Goal: Task Accomplishment & Management: Manage account settings

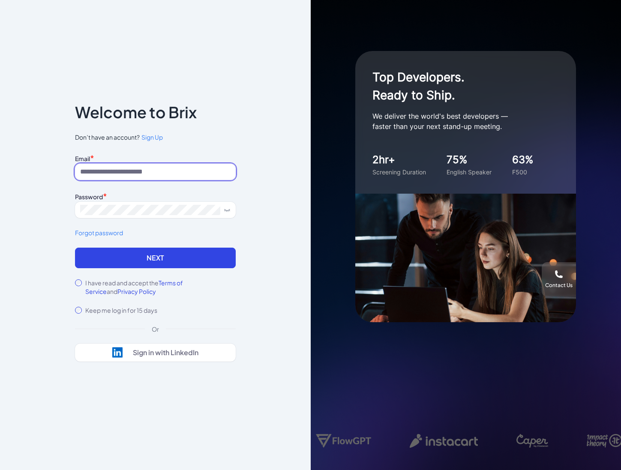
click at [169, 173] on input at bounding box center [155, 172] width 161 height 16
type input "**********"
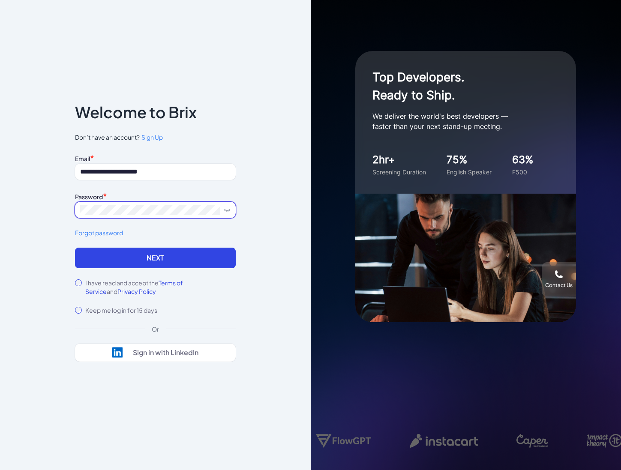
click at [75, 248] on button "Next" at bounding box center [155, 258] width 161 height 21
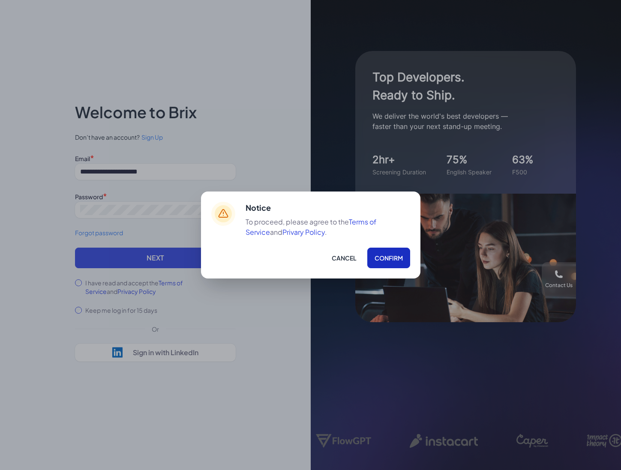
click at [386, 255] on button "Confirm" at bounding box center [388, 258] width 43 height 21
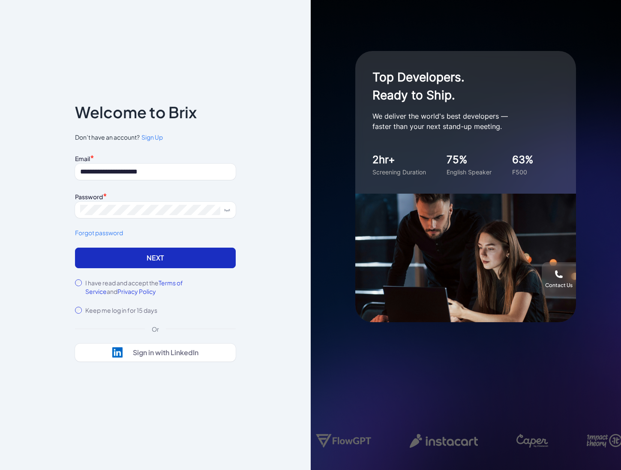
click at [150, 256] on button "Next" at bounding box center [155, 258] width 161 height 21
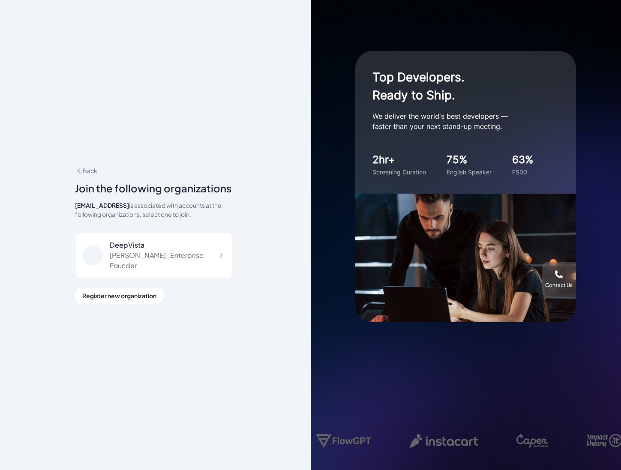
click at [150, 256] on div "Jing Conan Wang , Enterprise Founder" at bounding box center [167, 260] width 115 height 21
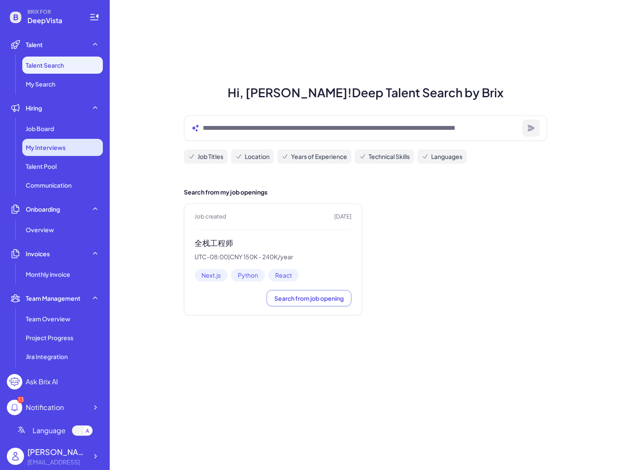
click at [60, 144] on span "My Interviews" at bounding box center [46, 147] width 40 height 9
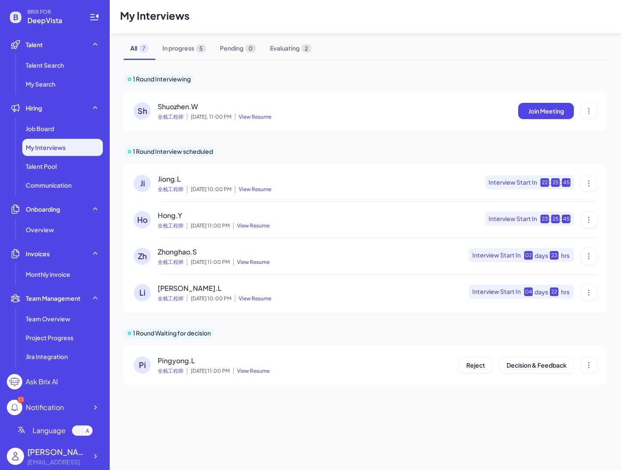
click at [176, 107] on span "Shuozhen.W" at bounding box center [178, 106] width 40 height 9
click at [258, 118] on span "View Resume" at bounding box center [253, 116] width 36 height 7
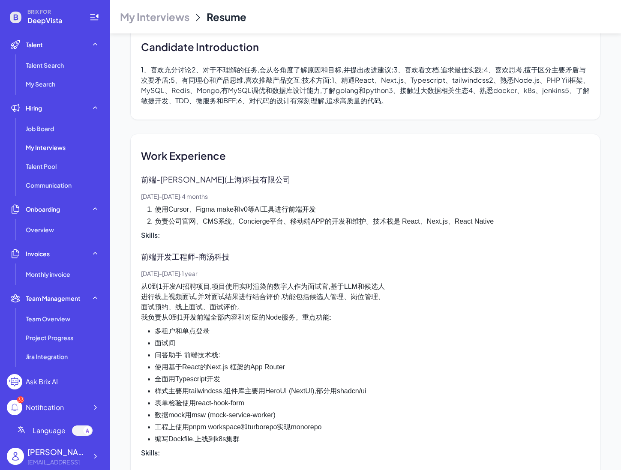
scroll to position [379, 0]
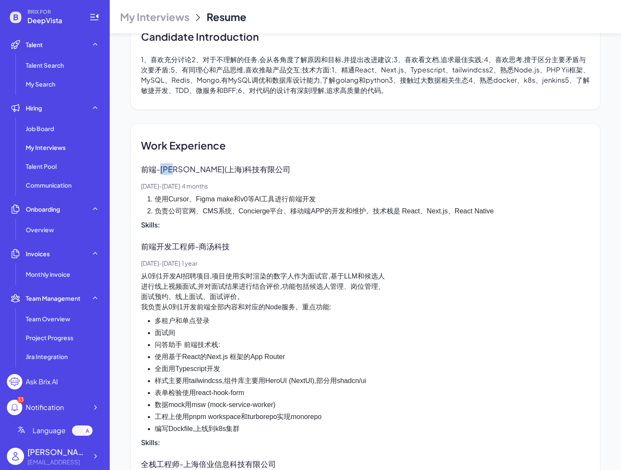
drag, startPoint x: 164, startPoint y: 172, endPoint x: 185, endPoint y: 167, distance: 21.4
click at [185, 167] on p "前端 - 德璧瑞(上海)科技有限公司" at bounding box center [222, 169] width 162 height 12
copy p "[PERSON_NAME]"
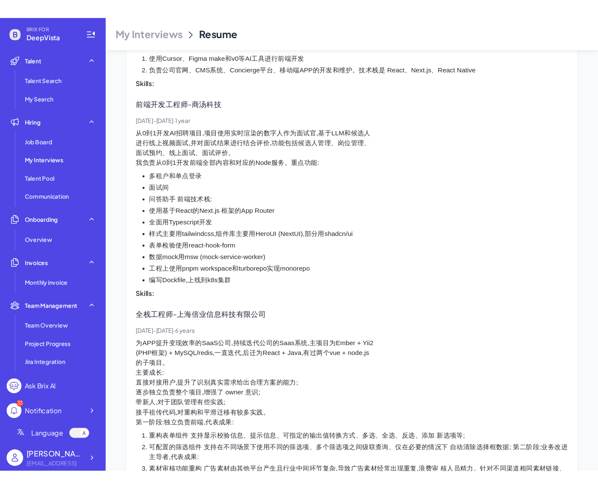
scroll to position [498, 0]
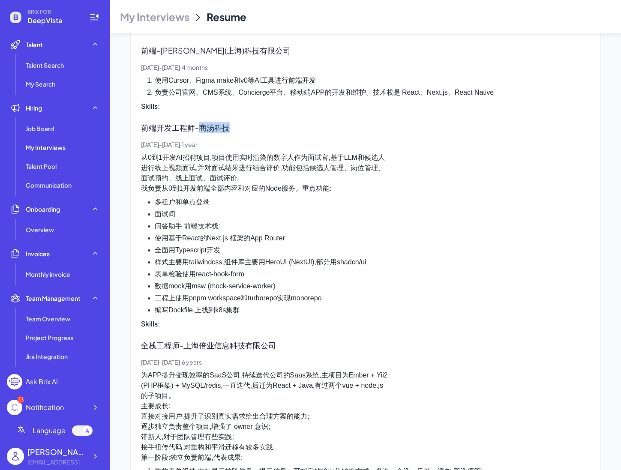
drag, startPoint x: 201, startPoint y: 130, endPoint x: 233, endPoint y: 128, distance: 31.7
click at [233, 128] on p "前端开发工程师 - 商汤科技" at bounding box center [192, 128] width 102 height 12
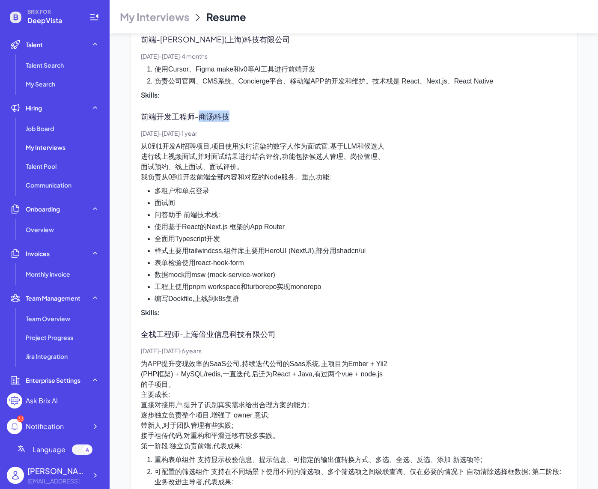
scroll to position [509, 0]
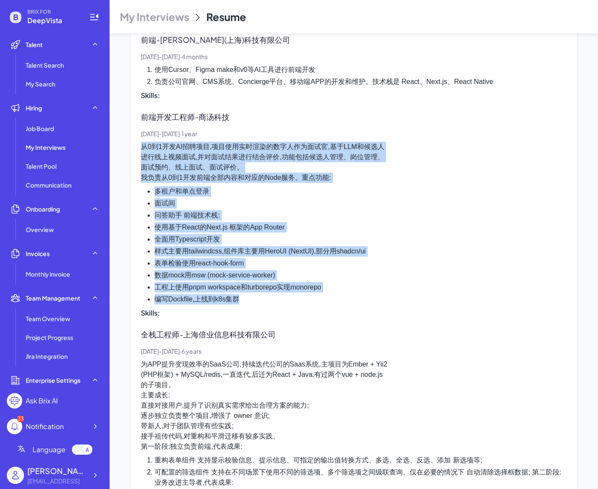
drag, startPoint x: 141, startPoint y: 143, endPoint x: 303, endPoint y: 304, distance: 227.7
click at [303, 304] on div "从0到1开发AI招聘项目,项目使用实时渲染的数字人作为面试官,基于LLM和候选人 进行线上视频面试,并对面试结果进行结合评价,功能包括候选人管理、岗位管理、 …" at bounding box center [354, 223] width 426 height 163
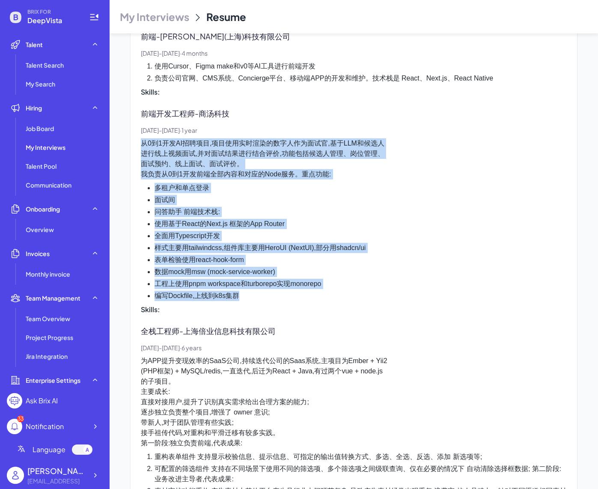
scroll to position [526, 0]
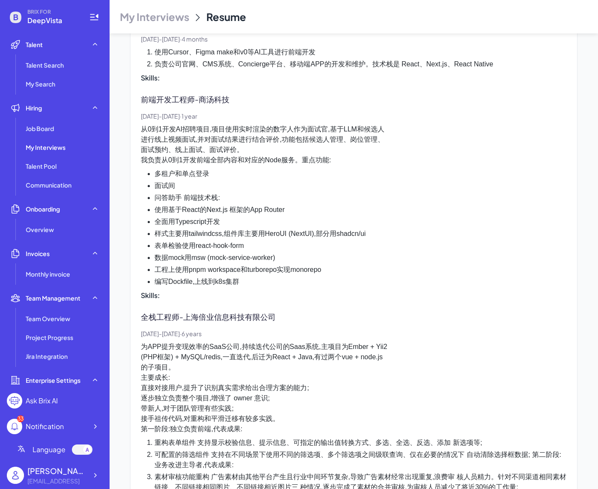
click at [304, 302] on div "Work Experience 前端 - 德璧瑞(上海)科技有限公司 [DATE] - [DATE] · 4 months 使用Cursor、Figma ma…" at bounding box center [354, 326] width 426 height 670
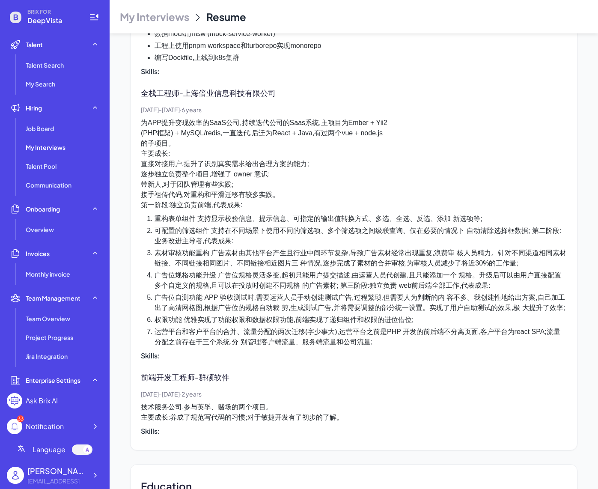
scroll to position [755, 0]
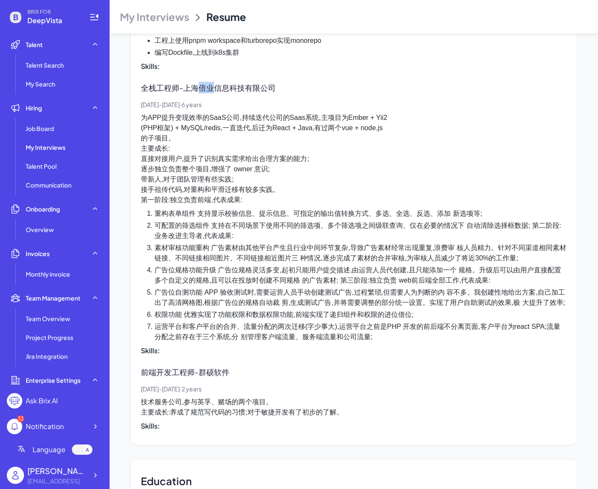
drag, startPoint x: 204, startPoint y: 89, endPoint x: 218, endPoint y: 89, distance: 13.3
click at [217, 89] on p "全栈工程师 - 上海倍业信息科技有限公司" at bounding box center [215, 88] width 148 height 12
copy p "倍业"
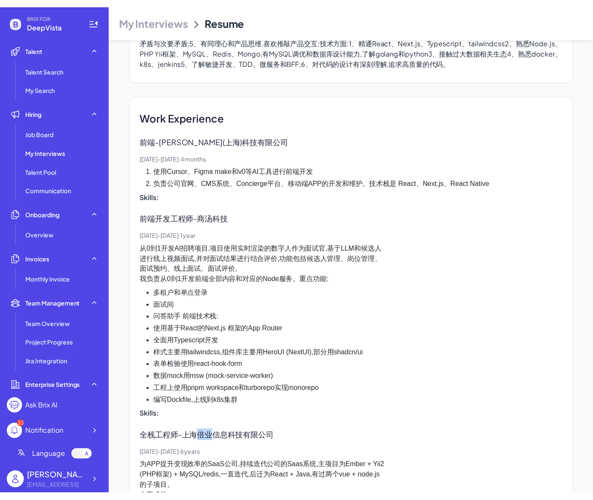
scroll to position [428, 0]
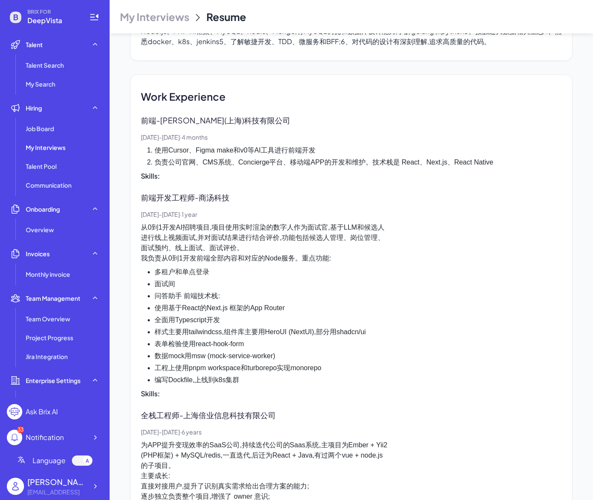
click at [364, 150] on li "使用Cursor、Figma make和v0等AI工具进行前端开发" at bounding box center [358, 150] width 407 height 10
click at [364, 156] on ol "使用Cursor、Figma make和v0等AI工具进行前端开发 负责公司官网、CMS系统、Concierge平台、移动端APP的开发和维护。技术栈是 Re…" at bounding box center [351, 156] width 421 height 22
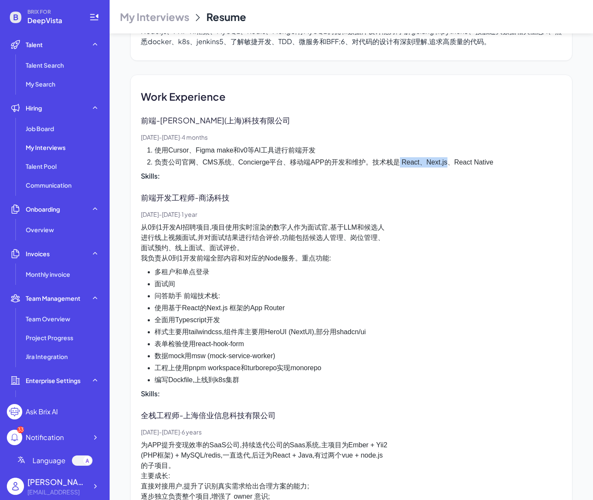
drag, startPoint x: 399, startPoint y: 162, endPoint x: 448, endPoint y: 161, distance: 48.4
click at [448, 161] on li "负责公司官网、CMS系统、Concierge平台、移动端APP的开发和维护。技术栈是 React、Next.js、React Native" at bounding box center [358, 162] width 407 height 10
click at [431, 162] on li "负责公司官网、CMS系统、Concierge平台、移动端APP的开发和维护。技术栈是 React、Next.js、React Native" at bounding box center [358, 162] width 407 height 10
click at [406, 162] on li "负责公司官网、CMS系统、Concierge平台、移动端APP的开发和维护。技术栈是 React、Next.js、React Native" at bounding box center [358, 162] width 407 height 10
drag, startPoint x: 400, startPoint y: 162, endPoint x: 448, endPoint y: 160, distance: 47.6
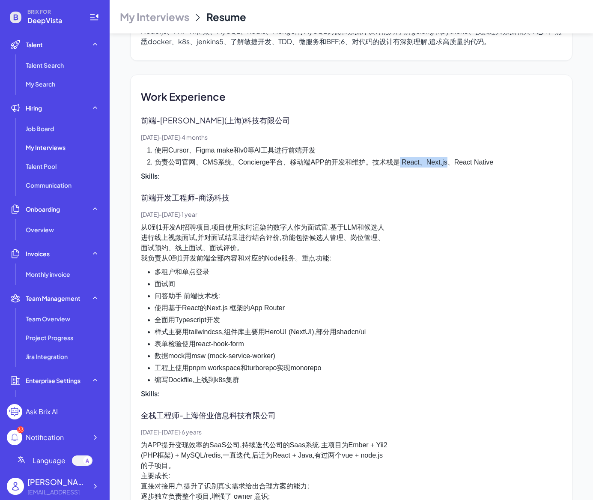
click at [448, 160] on li "负责公司官网、CMS系统、Concierge平台、移动端APP的开发和维护。技术栈是 React、Next.js、React Native" at bounding box center [358, 162] width 407 height 10
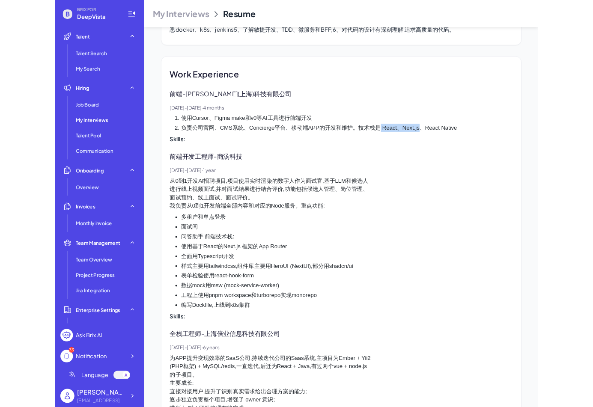
scroll to position [441, 0]
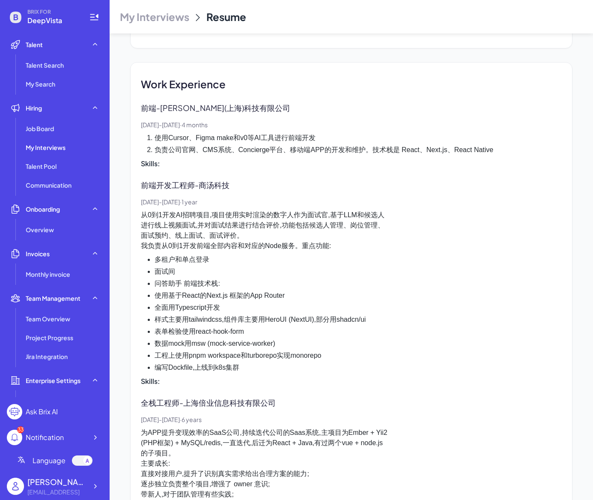
click at [448, 160] on div "Skills :" at bounding box center [351, 163] width 421 height 10
drag, startPoint x: 425, startPoint y: 147, endPoint x: 458, endPoint y: 149, distance: 33.4
click at [458, 149] on li "负责公司官网、CMS系统、Concierge平台、移动端APP的开发和维护。技术栈是 React、Next.js、React Native" at bounding box center [358, 150] width 407 height 10
